Goal: Find specific page/section: Find specific page/section

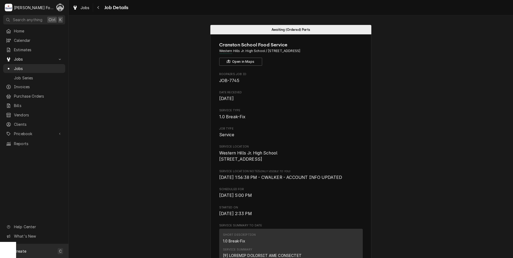
scroll to position [89, 0]
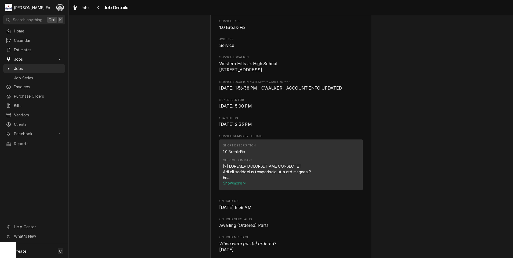
click at [20, 66] on span "Jobs" at bounding box center [38, 69] width 49 height 6
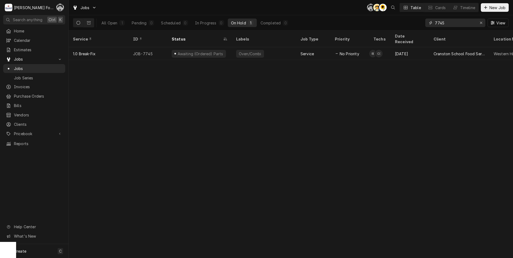
drag, startPoint x: 431, startPoint y: 26, endPoint x: 408, endPoint y: 28, distance: 22.9
click at [409, 28] on div "All Open 1 Pending 0 Scheduled 0 In Progress 0 On Hold 1 Completed 0 7745 View" at bounding box center [291, 22] width 436 height 15
click at [483, 22] on div "Erase input" at bounding box center [481, 22] width 5 height 5
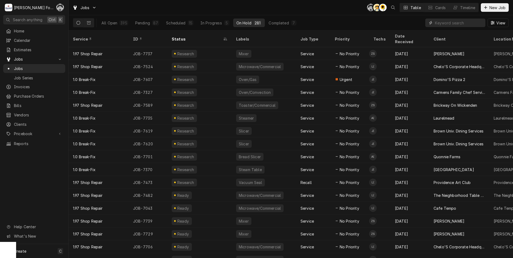
click at [448, 25] on input "Dynamic Content Wrapper" at bounding box center [459, 23] width 48 height 9
type input "not"
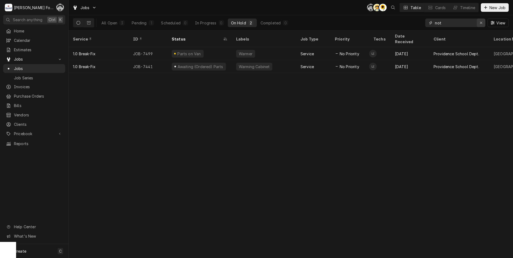
click at [479, 23] on div "Erase input" at bounding box center [481, 22] width 5 height 5
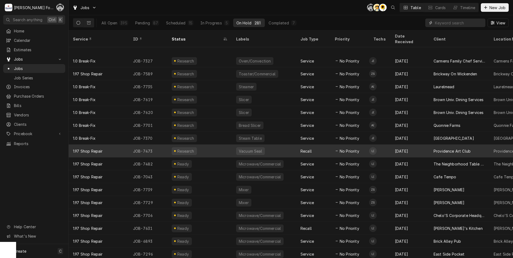
scroll to position [57, 0]
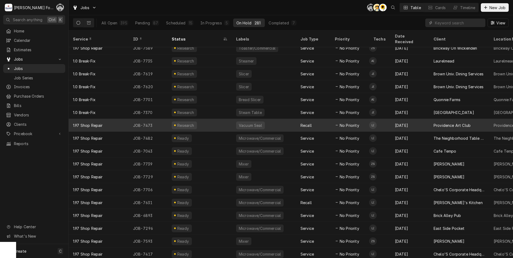
click at [185, 123] on div "Research" at bounding box center [186, 126] width 18 height 6
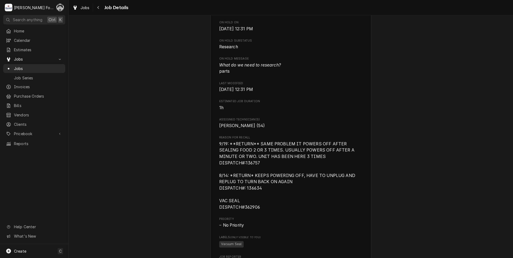
scroll to position [358, 0]
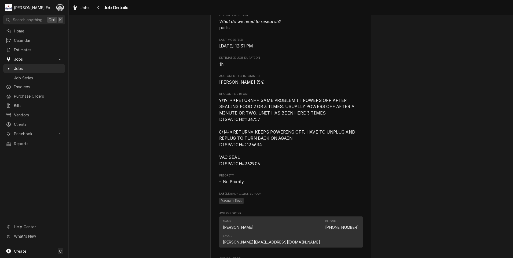
drag, startPoint x: 198, startPoint y: 179, endPoint x: 450, endPoint y: 106, distance: 262.5
click at [448, 108] on div "Research Providence Art Club Providence Art Club / 11 Thomas Street, Providence…" at bounding box center [291, 108] width 445 height 891
drag, startPoint x: 7, startPoint y: 232, endPoint x: 129, endPoint y: 206, distance: 124.6
click at [129, 206] on div "Research Providence Art Club Providence Art Club / 11 Thomas Street, Providence…" at bounding box center [291, 108] width 445 height 891
drag, startPoint x: 47, startPoint y: 112, endPoint x: 95, endPoint y: 106, distance: 48.7
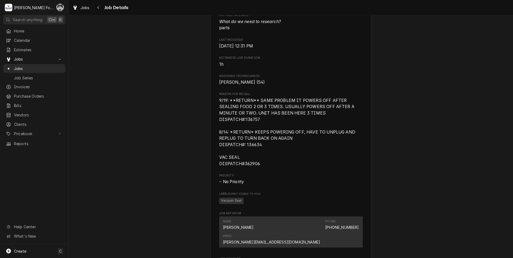
drag, startPoint x: 94, startPoint y: 105, endPoint x: 66, endPoint y: 111, distance: 29.1
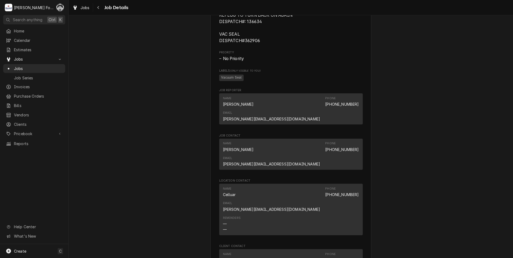
scroll to position [492, 0]
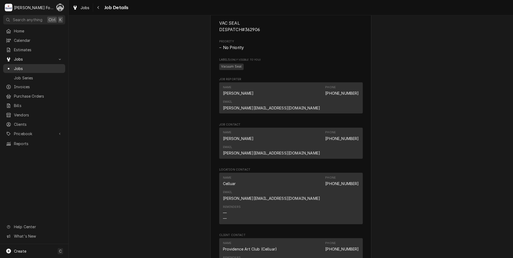
click at [12, 67] on div "Jobs" at bounding box center [34, 69] width 57 height 6
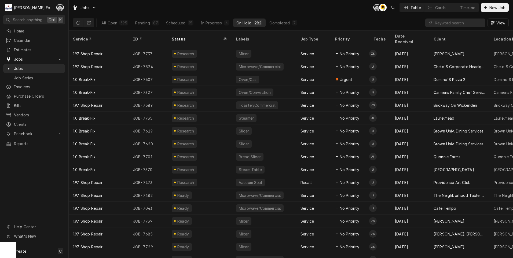
click at [447, 28] on div "View" at bounding box center [468, 22] width 84 height 15
click at [441, 26] on input "Dynamic Content Wrapper" at bounding box center [459, 23] width 48 height 9
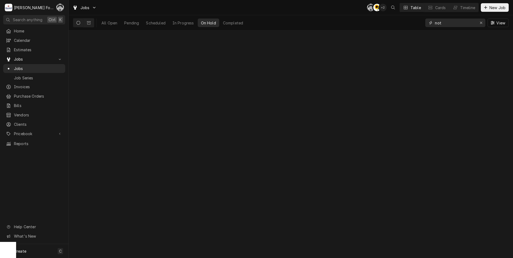
type input "not"
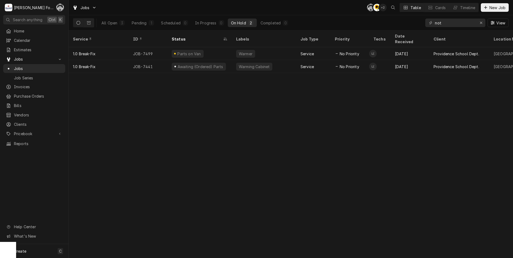
click at [327, 93] on div "Service ID Status Labels Job Type Priority Techs Date Received Client Location …" at bounding box center [291, 145] width 445 height 228
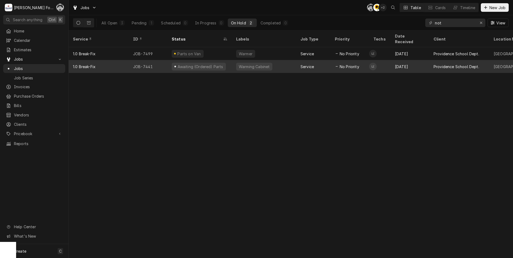
drag, startPoint x: 327, startPoint y: 93, endPoint x: 300, endPoint y: 60, distance: 43.3
click at [300, 60] on div "Service" at bounding box center [313, 66] width 34 height 13
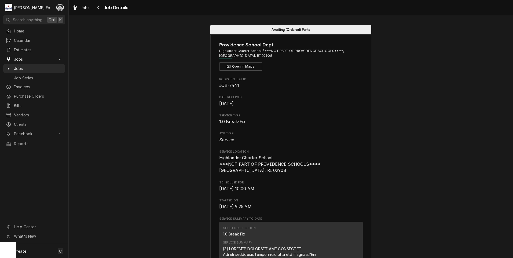
drag, startPoint x: 71, startPoint y: 195, endPoint x: 77, endPoint y: 192, distance: 6.4
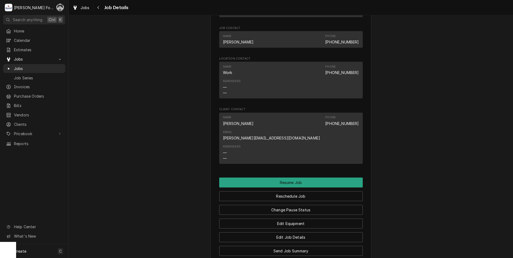
scroll to position [492, 0]
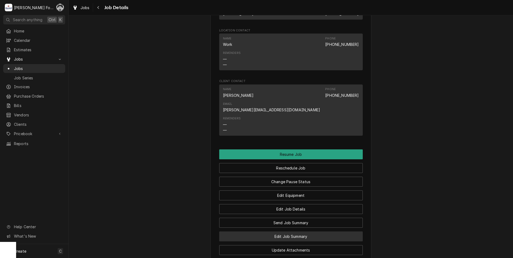
click at [247, 232] on button "Edit Job Summary" at bounding box center [291, 237] width 144 height 10
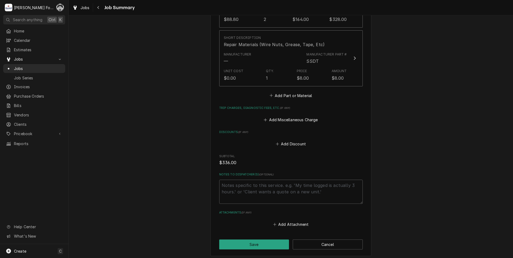
scroll to position [495, 0]
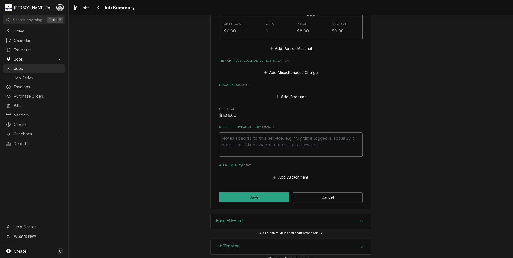
click at [237, 219] on div "Roast-N-Hold" at bounding box center [291, 221] width 161 height 15
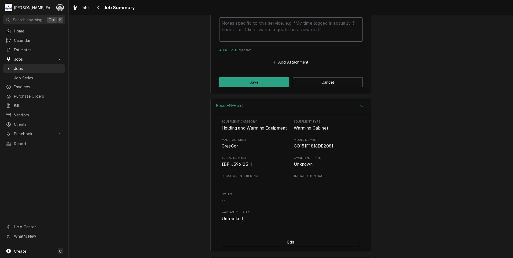
scroll to position [629, 0]
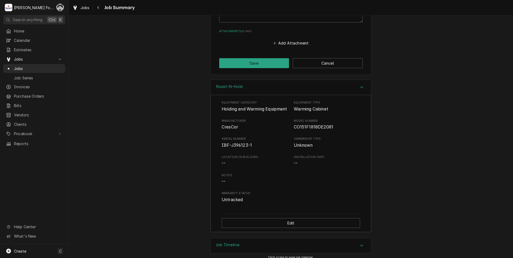
click at [236, 245] on h3 "Job Timeline" at bounding box center [228, 245] width 24 height 5
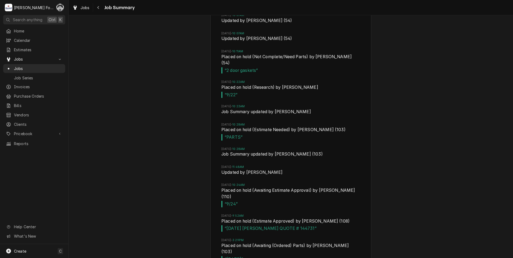
scroll to position [1036, 0]
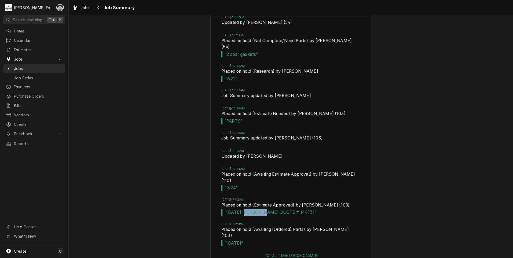
drag, startPoint x: 242, startPoint y: 210, endPoint x: 293, endPoint y: 201, distance: 52.1
click at [293, 201] on li "[DATE] 9:52AM Placed on hold (Estimate Approved) by [PERSON_NAME] (108) “ [DATE…" at bounding box center [291, 210] width 139 height 24
drag, startPoint x: 361, startPoint y: 200, endPoint x: 358, endPoint y: 194, distance: 6.4
click at [358, 194] on div "[DATE] 9:57AM Created by [PERSON_NAME] (108) [DATE] 9:57AM Unscheduled by [PERS…" at bounding box center [291, 50] width 161 height 406
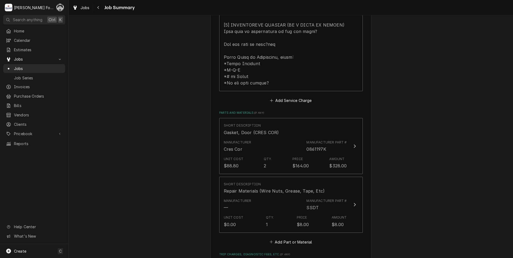
scroll to position [313, 0]
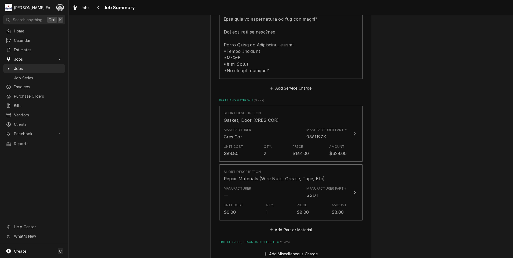
drag, startPoint x: 197, startPoint y: 215, endPoint x: 72, endPoint y: 211, distance: 125.8
drag, startPoint x: 72, startPoint y: 211, endPoint x: 56, endPoint y: 187, distance: 28.3
drag, startPoint x: 106, startPoint y: 197, endPoint x: 83, endPoint y: 200, distance: 22.7
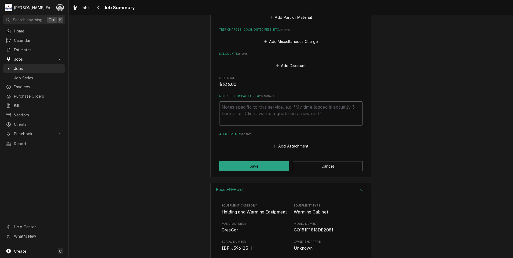
scroll to position [582, 0]
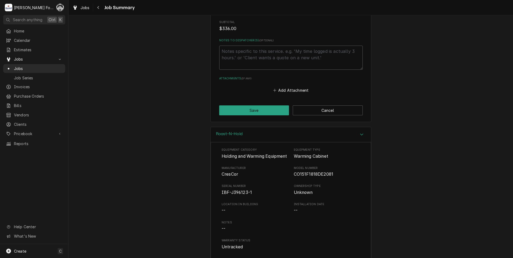
drag, startPoint x: 165, startPoint y: 195, endPoint x: 82, endPoint y: 222, distance: 87.3
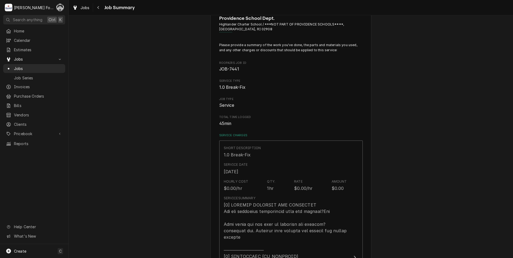
scroll to position [0, 0]
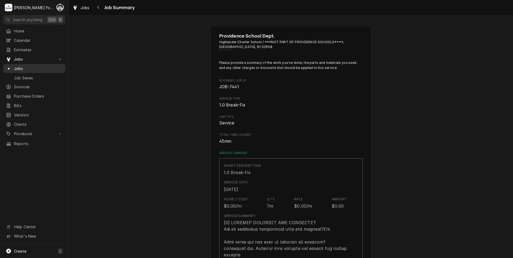
click at [17, 66] on span "Jobs" at bounding box center [38, 69] width 49 height 6
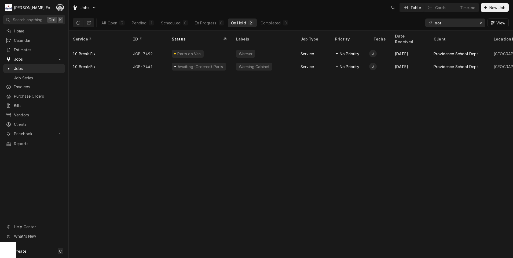
drag, startPoint x: 446, startPoint y: 24, endPoint x: 410, endPoint y: 27, distance: 36.4
click at [410, 27] on div "All Open 3 Pending 1 Scheduled 0 In Progress 0 On Hold 2 Completed 0 not View" at bounding box center [291, 22] width 436 height 15
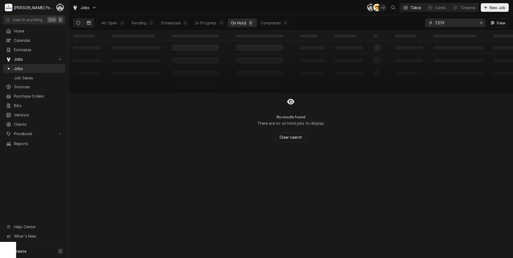
type input "7379"
click at [84, 22] on button "Dynamic Content Wrapper" at bounding box center [89, 23] width 10 height 9
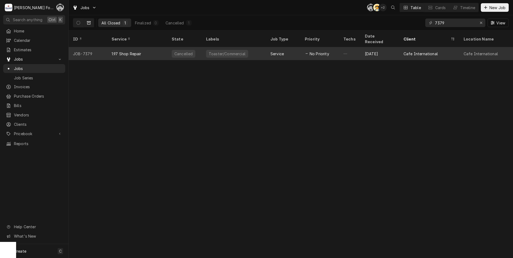
click at [205, 50] on div "Toaster/Commercial" at bounding box center [234, 53] width 64 height 13
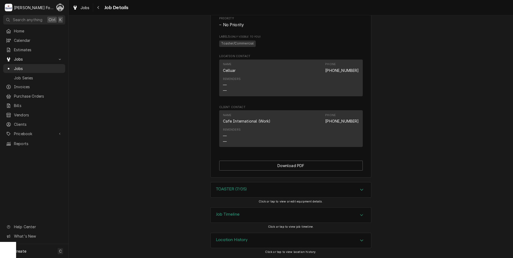
scroll to position [273, 0]
click at [269, 192] on div "TOASTER (7/05)" at bounding box center [291, 190] width 161 height 15
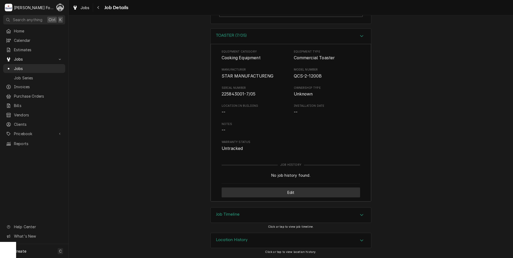
scroll to position [427, 0]
click at [264, 220] on div "Job Timeline" at bounding box center [291, 215] width 161 height 15
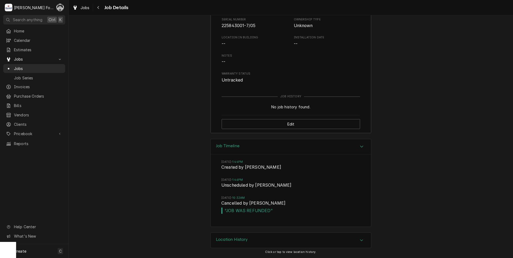
scroll to position [495, 0]
click at [257, 241] on div "Location History" at bounding box center [291, 240] width 161 height 15
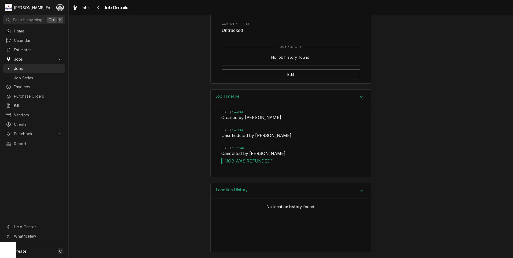
scroll to position [545, 0]
click at [14, 67] on span "Jobs" at bounding box center [38, 69] width 49 height 6
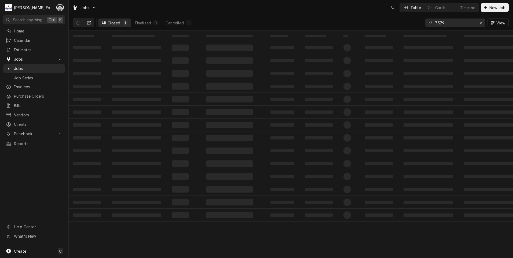
click at [412, 22] on div "All Closed 1 Finalized 0 Cancelled 1 7379 View" at bounding box center [291, 22] width 436 height 15
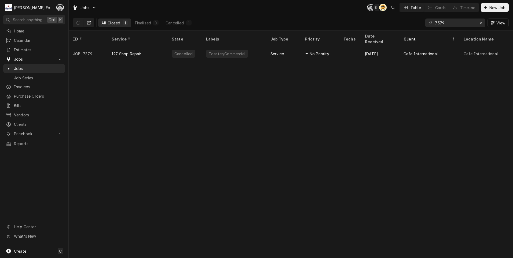
type input "g"
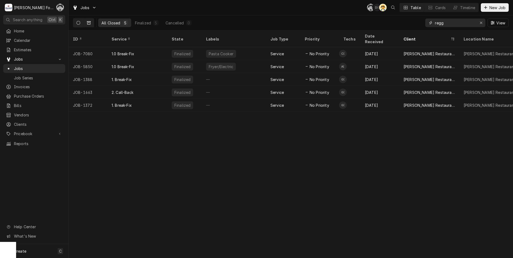
type input "regg"
click at [79, 22] on icon "Dynamic Content Wrapper" at bounding box center [79, 23] width 4 height 4
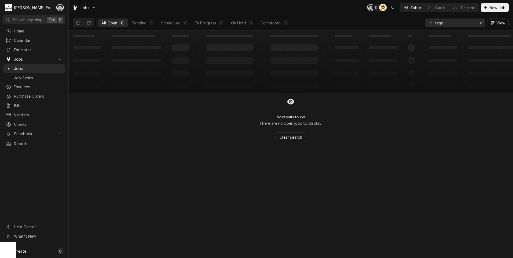
click at [78, 23] on icon "Dynamic Content Wrapper" at bounding box center [79, 23] width 4 height 4
click at [91, 21] on button "Dynamic Content Wrapper" at bounding box center [89, 23] width 10 height 9
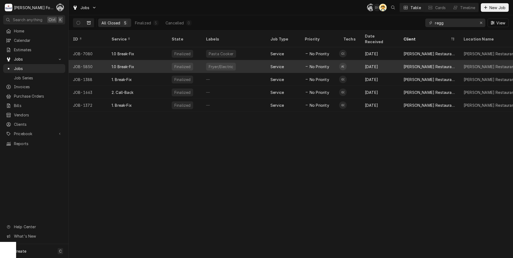
click at [116, 64] on div "1.0 Break-Fix" at bounding box center [123, 67] width 23 height 6
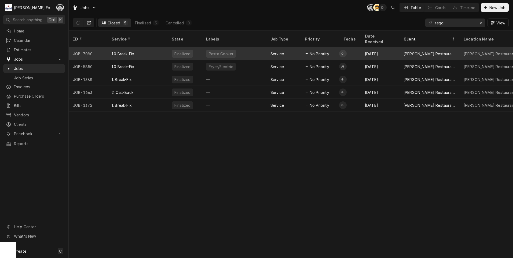
click at [228, 51] on div "Pasta Cooker" at bounding box center [221, 54] width 26 height 6
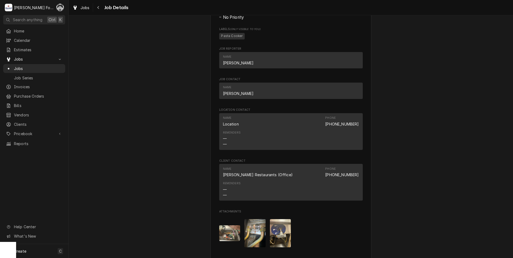
scroll to position [478, 0]
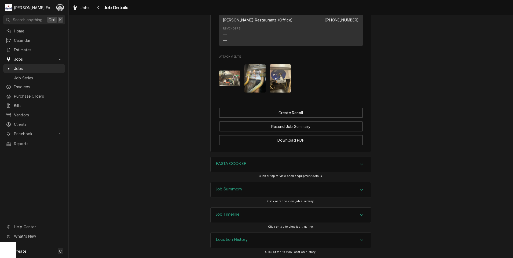
click at [256, 178] on div "PASTA COOKER Click or tap to view or edit equipment details." at bounding box center [291, 169] width 161 height 25
click at [253, 167] on div "PASTA COOKER" at bounding box center [291, 164] width 161 height 15
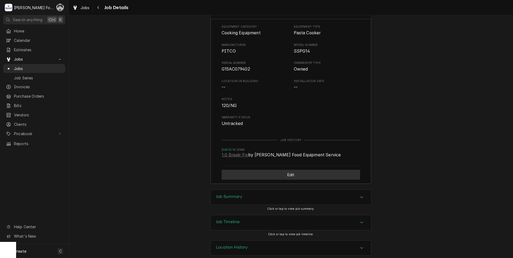
scroll to position [639, 0]
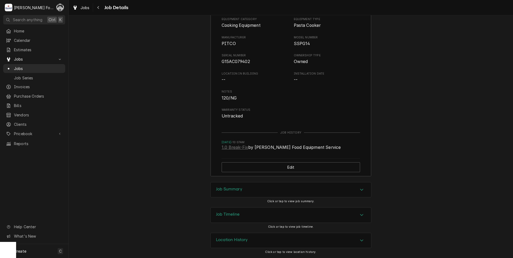
click at [238, 189] on h3 "Job Summary" at bounding box center [229, 189] width 26 height 5
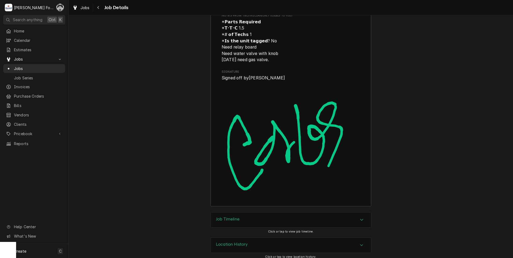
scroll to position [1972, 0]
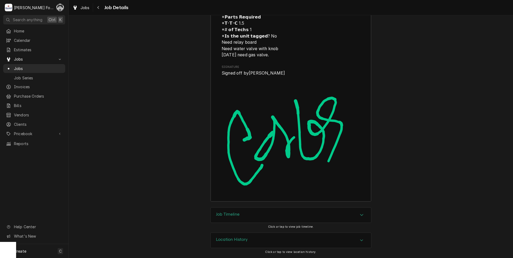
click at [260, 211] on div "Job Timeline" at bounding box center [291, 215] width 161 height 15
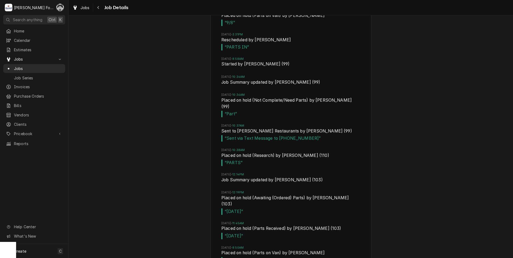
scroll to position [2733, 0]
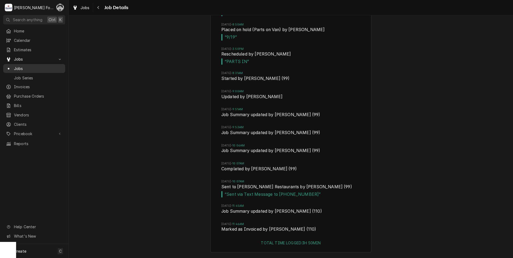
click at [15, 66] on span "Jobs" at bounding box center [38, 69] width 49 height 6
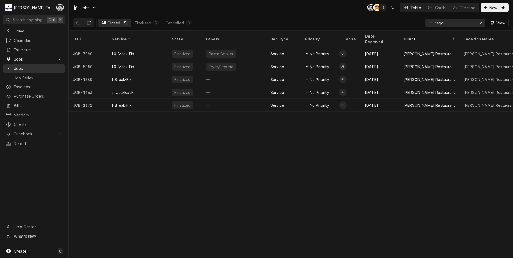
click at [19, 66] on span "Jobs" at bounding box center [38, 69] width 49 height 6
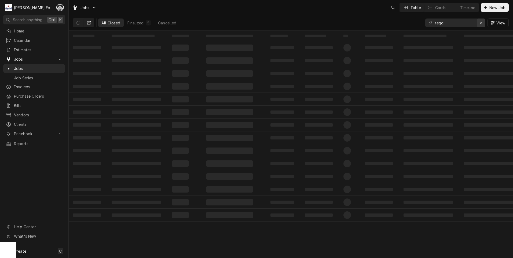
click at [481, 24] on icon "Erase input" at bounding box center [481, 23] width 3 height 4
click at [90, 23] on icon "Dynamic Content Wrapper" at bounding box center [89, 23] width 4 height 4
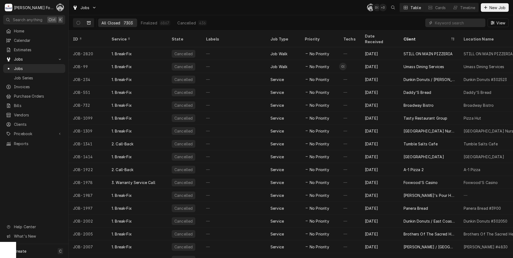
click at [90, 23] on icon "Dynamic Content Wrapper" at bounding box center [89, 23] width 4 height 4
click at [76, 23] on button "Dynamic Content Wrapper" at bounding box center [78, 23] width 10 height 9
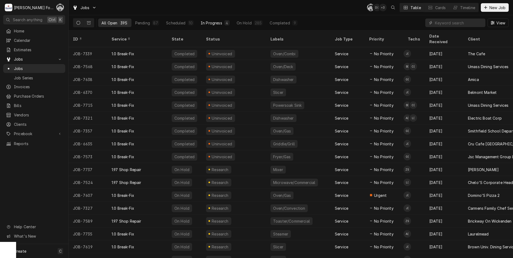
click at [211, 24] on div "In Progress" at bounding box center [211, 23] width 21 height 6
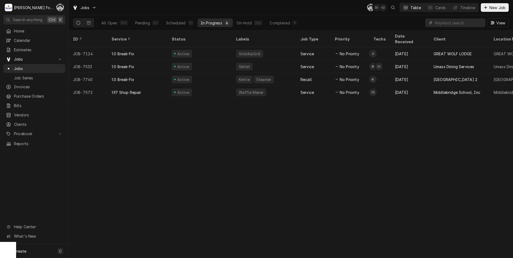
click at [150, 160] on div "ID Service Status Labels Job Type Priority Techs Date Received Client Location …" at bounding box center [291, 145] width 445 height 228
click at [454, 25] on input "Dynamic Content Wrapper" at bounding box center [459, 23] width 48 height 9
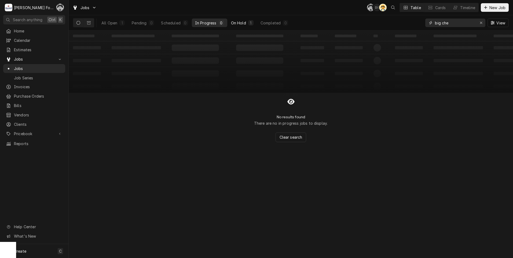
type input "big che"
click at [244, 22] on div "On Hold" at bounding box center [238, 23] width 15 height 6
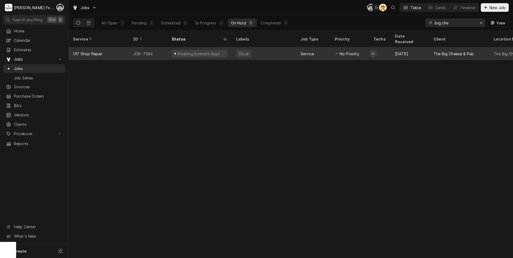
click at [218, 51] on div "Awaiting Estimate Approval" at bounding box center [201, 54] width 49 height 6
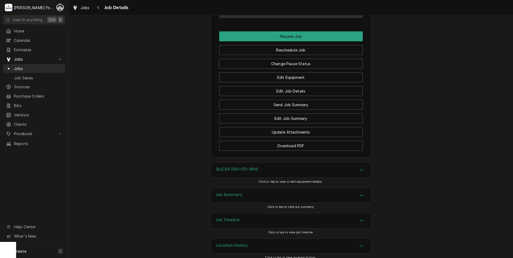
scroll to position [581, 0]
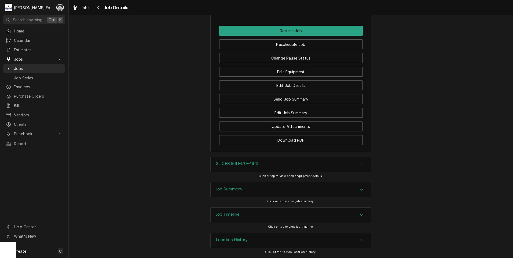
click at [253, 164] on h3 "SLICER (561-170-484)" at bounding box center [237, 163] width 42 height 5
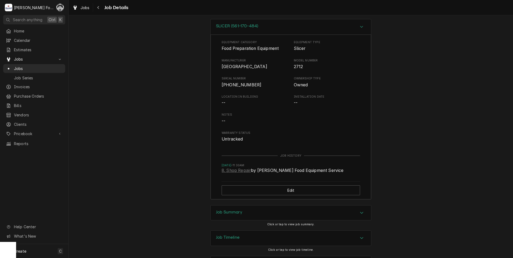
scroll to position [715, 0]
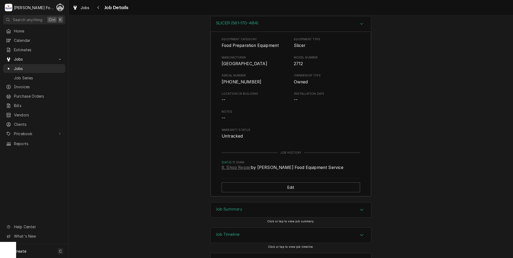
click at [234, 212] on h3 "Job Summary" at bounding box center [229, 209] width 26 height 5
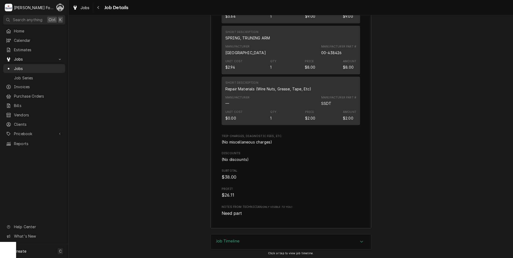
scroll to position [1333, 0]
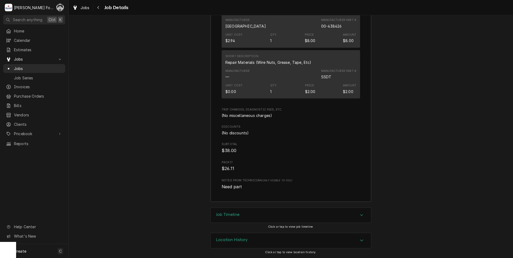
click at [261, 216] on div "Job Timeline" at bounding box center [291, 215] width 161 height 15
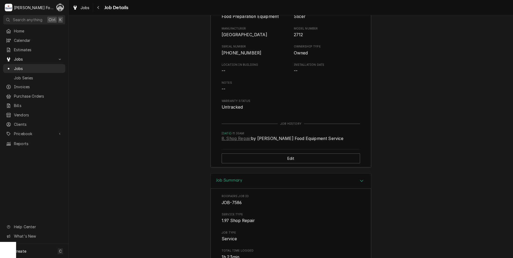
scroll to position [700, 0]
